Goal: Task Accomplishment & Management: Complete application form

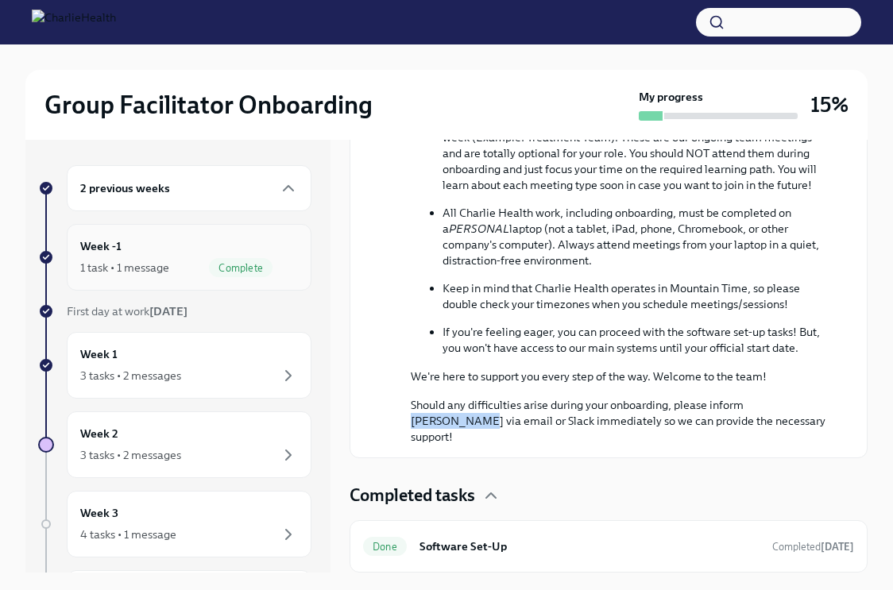
click at [155, 252] on div "Week -1 1 task • 1 message Complete" at bounding box center [189, 258] width 218 height 40
click at [265, 268] on span "Complete" at bounding box center [241, 268] width 64 height 12
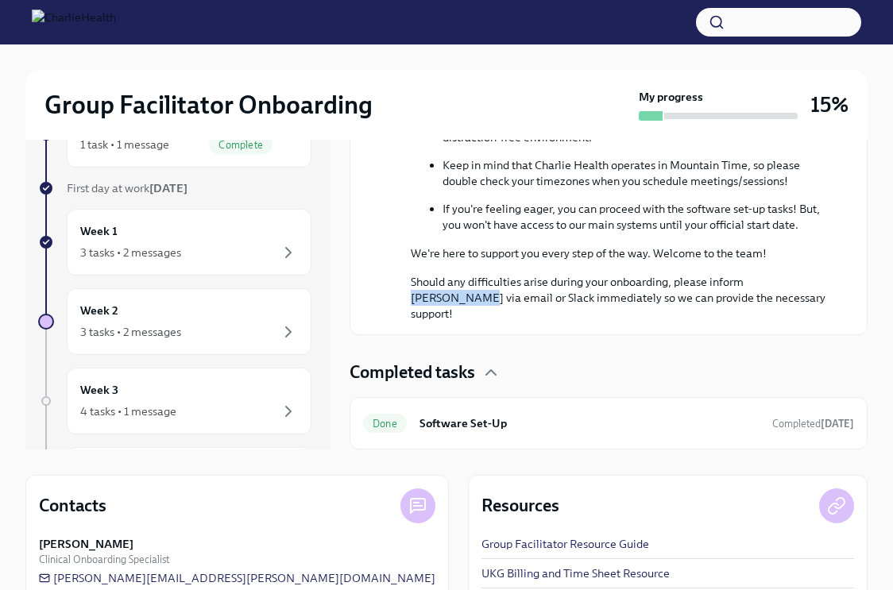
scroll to position [126, 0]
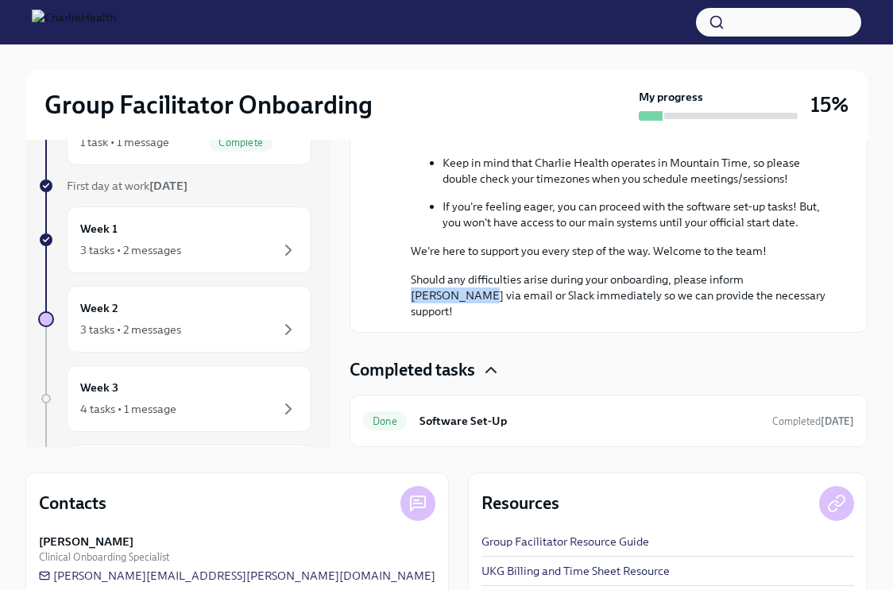
click at [492, 370] on icon "button" at bounding box center [490, 370] width 19 height 19
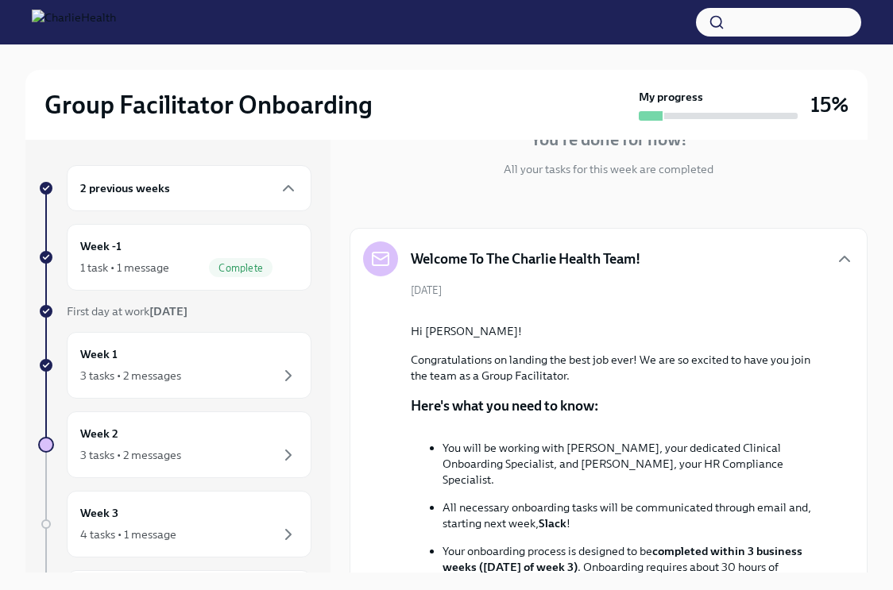
scroll to position [167, 0]
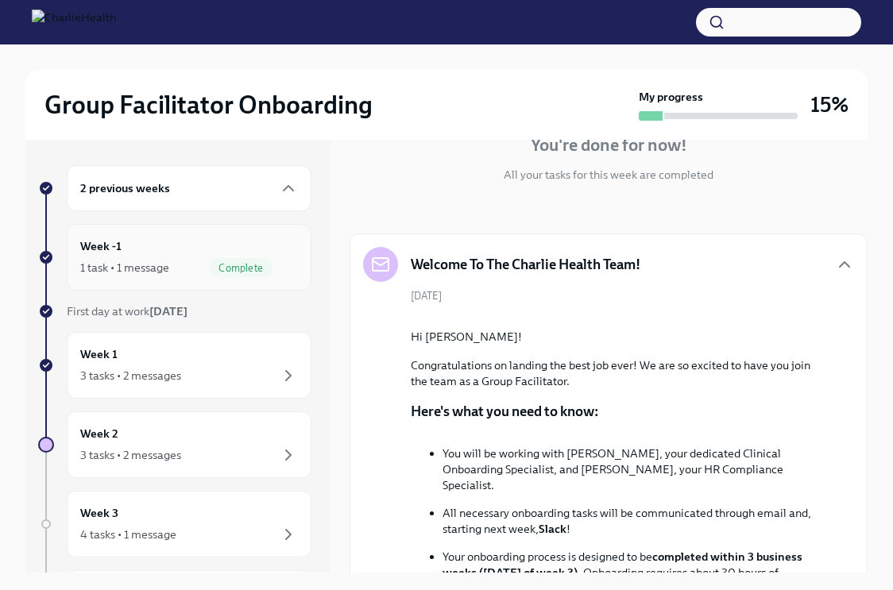
click at [225, 239] on div "Week -1 1 task • 1 message Complete" at bounding box center [189, 258] width 218 height 40
click at [44, 257] on icon at bounding box center [47, 258] width 6 height 4
click at [97, 258] on div "1 task • 1 message Complete" at bounding box center [189, 267] width 218 height 19
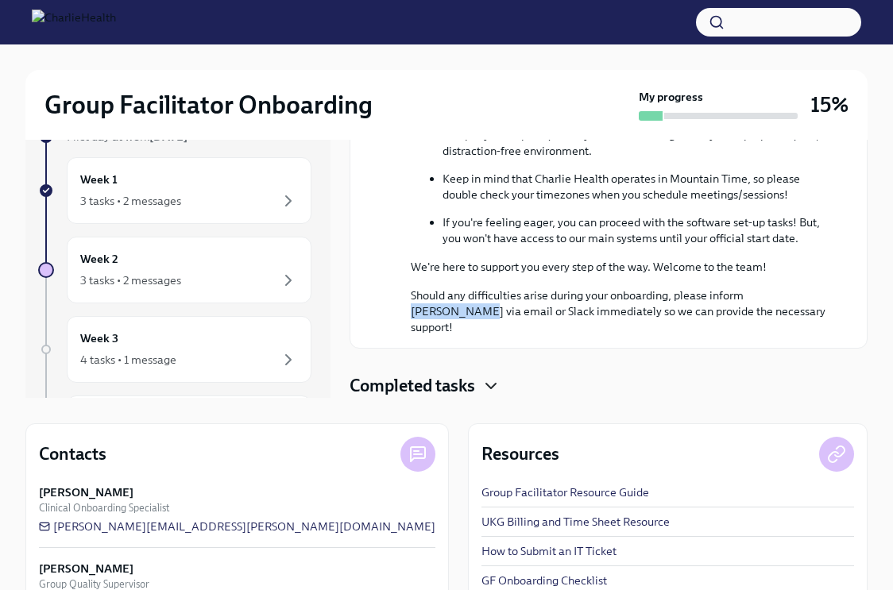
scroll to position [228, 0]
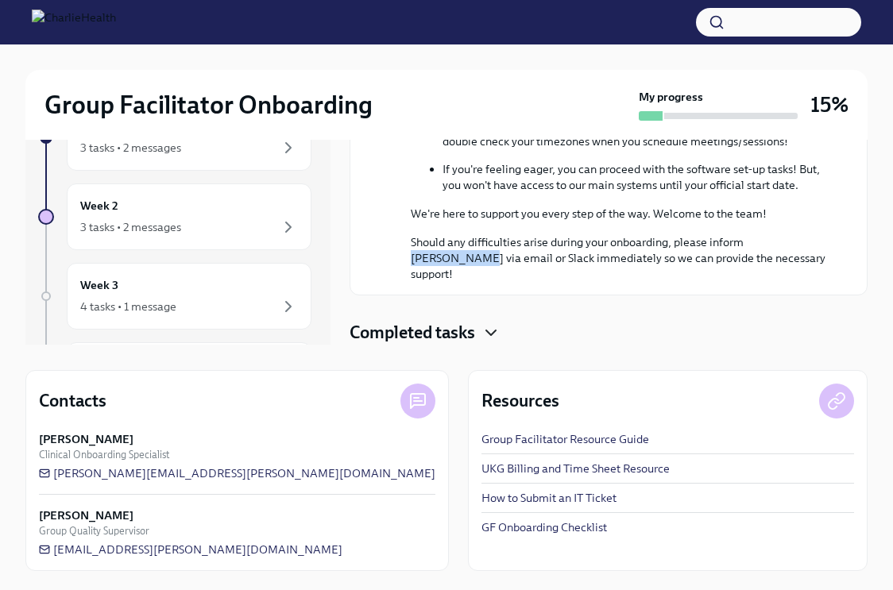
click at [489, 327] on icon "button" at bounding box center [490, 332] width 19 height 19
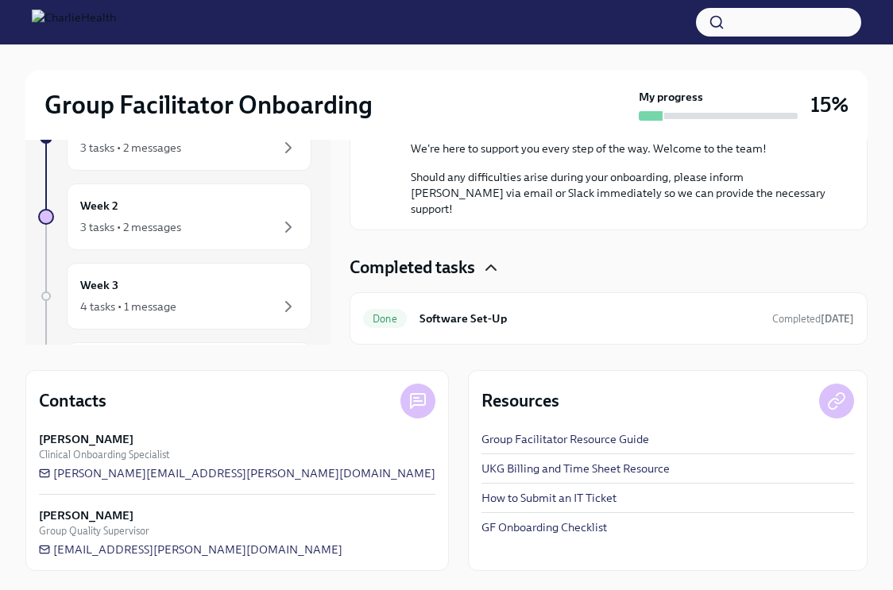
click at [423, 280] on h4 "Completed tasks" at bounding box center [413, 268] width 126 height 24
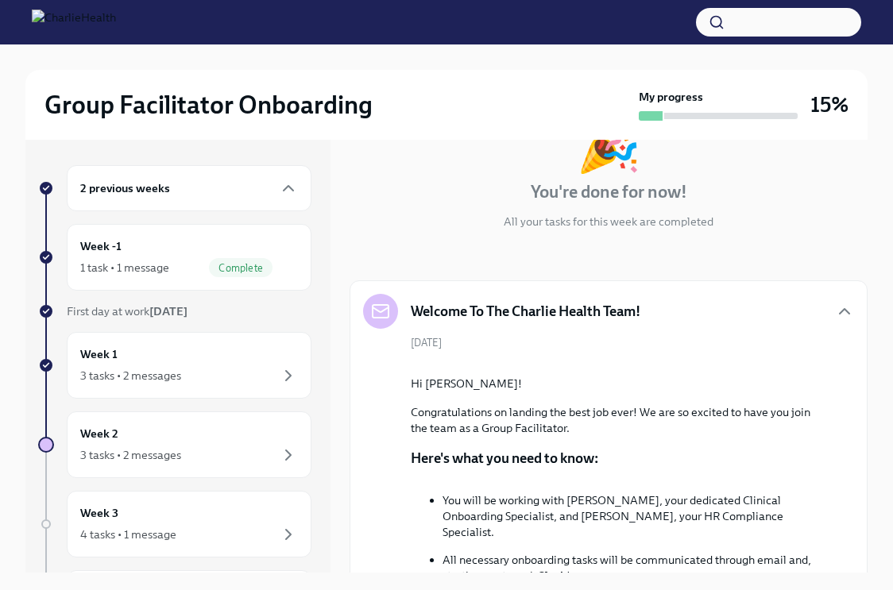
scroll to position [0, 0]
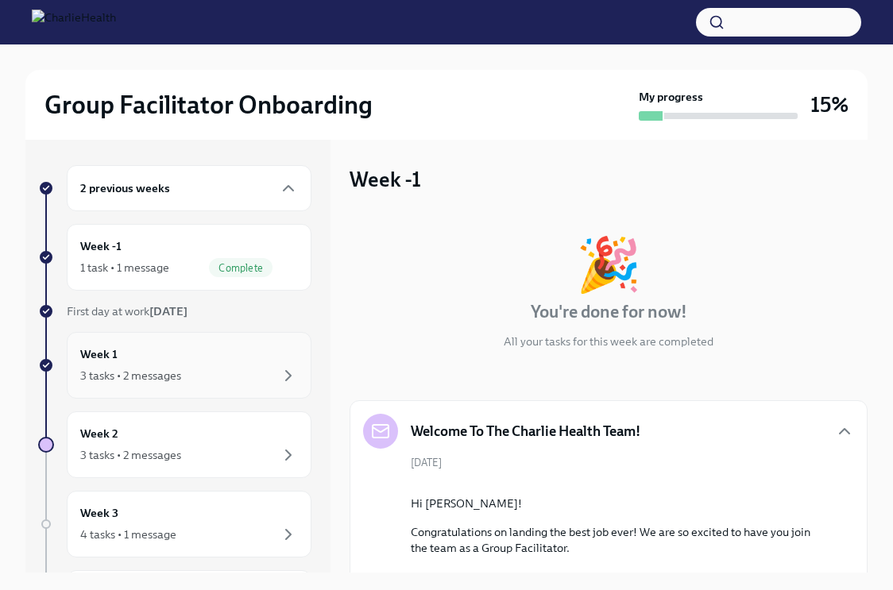
click at [150, 377] on div "3 tasks • 2 messages" at bounding box center [130, 376] width 101 height 16
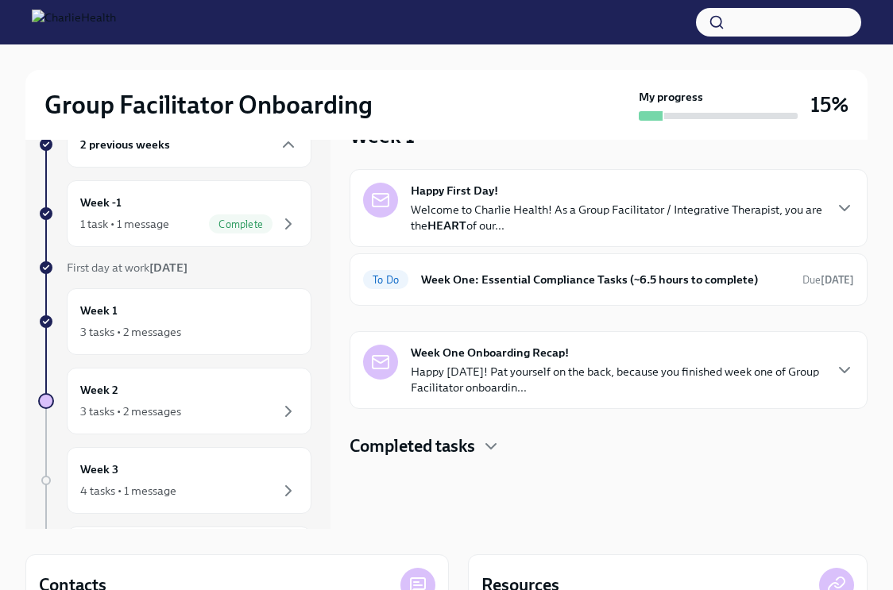
scroll to position [46, 0]
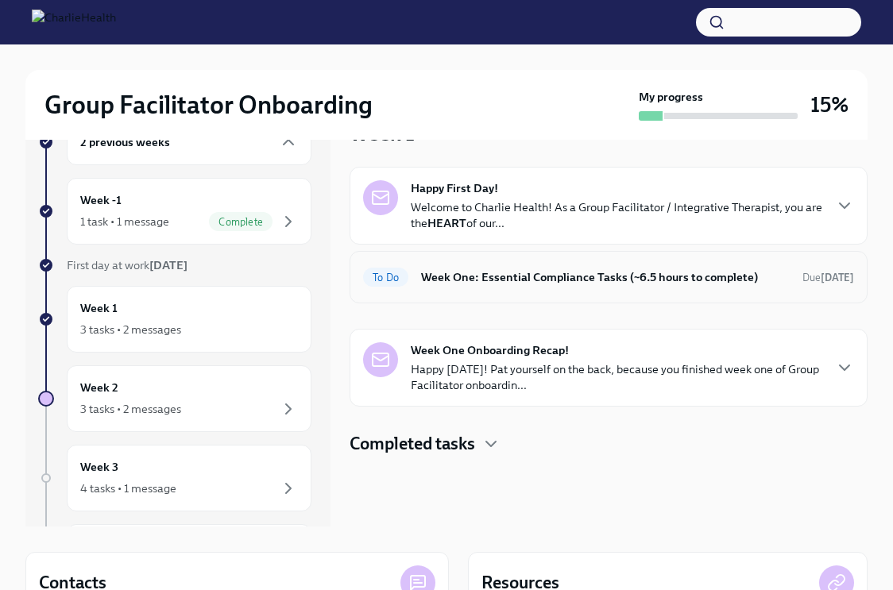
click at [543, 279] on h6 "Week One: Essential Compliance Tasks (~6.5 hours to complete)" at bounding box center [605, 276] width 369 height 17
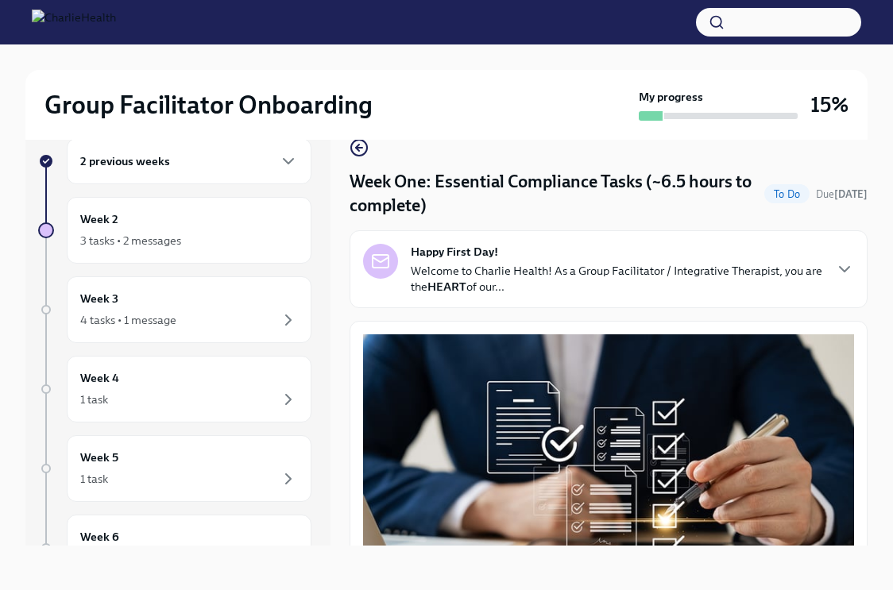
scroll to position [9, 0]
